Goal: Information Seeking & Learning: Learn about a topic

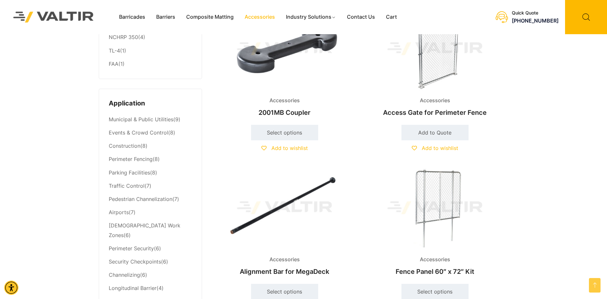
scroll to position [226, 0]
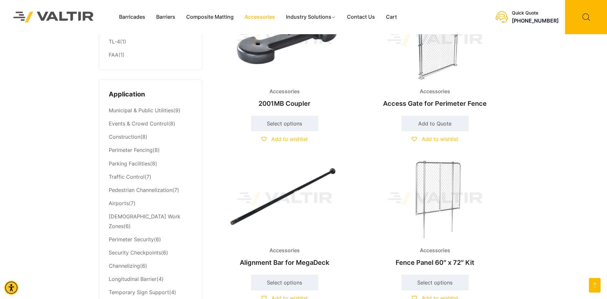
click at [432, 264] on h2 "Fence Panel 60″ x 72″ Kit" at bounding box center [435, 263] width 139 height 14
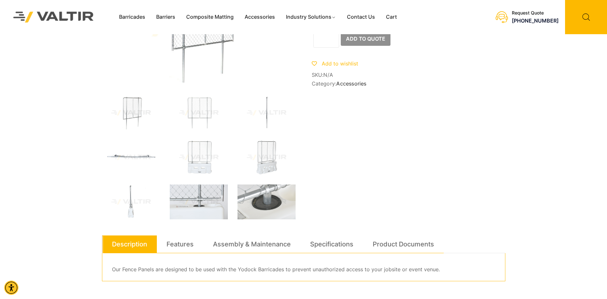
scroll to position [97, 0]
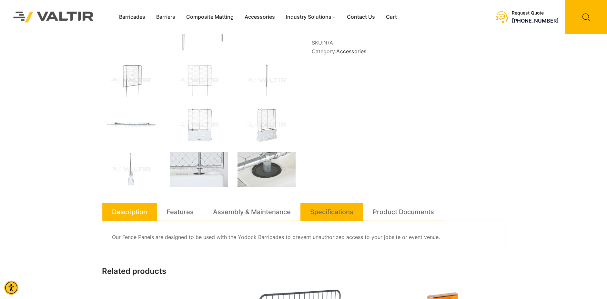
click at [330, 212] on link "Specifications" at bounding box center [331, 211] width 43 height 17
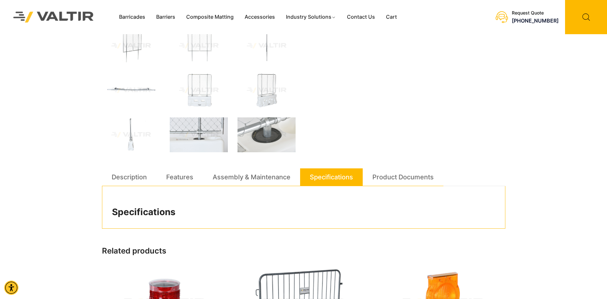
scroll to position [194, 0]
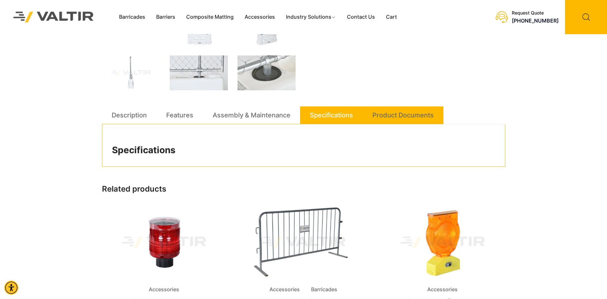
click at [413, 115] on link "Product Documents" at bounding box center [403, 115] width 61 height 17
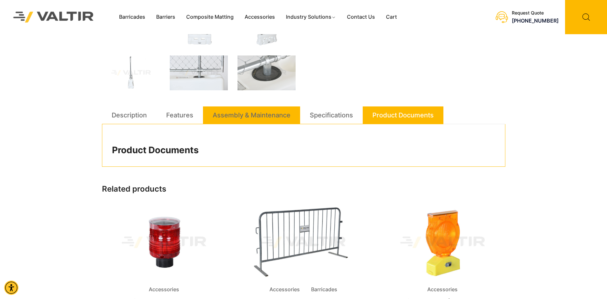
click at [250, 117] on link "Assembly & Maintenance" at bounding box center [252, 115] width 78 height 17
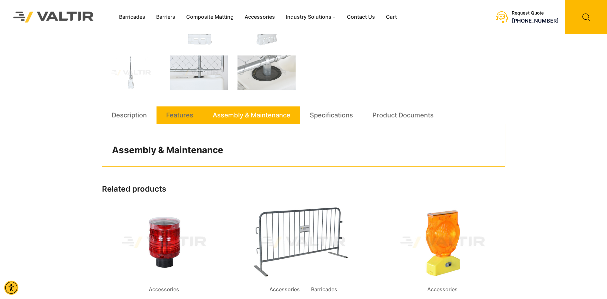
click at [178, 116] on link "Features" at bounding box center [179, 115] width 27 height 17
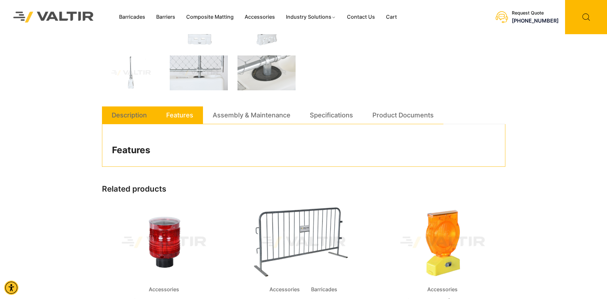
click at [122, 112] on link "Description" at bounding box center [129, 115] width 35 height 17
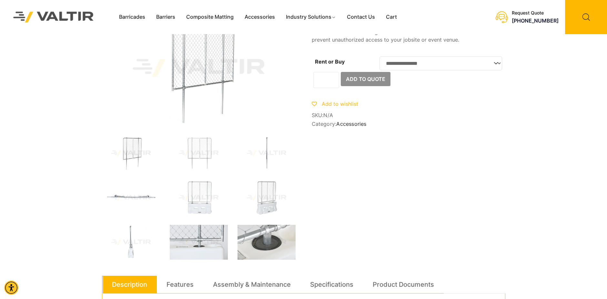
scroll to position [0, 0]
